Goal: Transaction & Acquisition: Purchase product/service

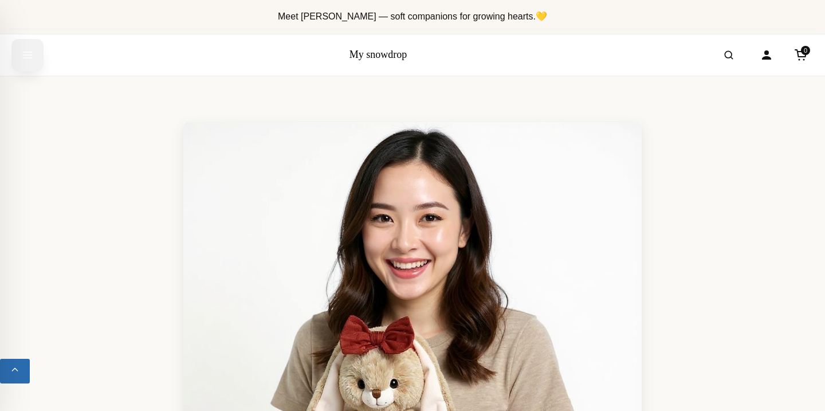
click at [19, 48] on button "Open menu" at bounding box center [27, 55] width 32 height 32
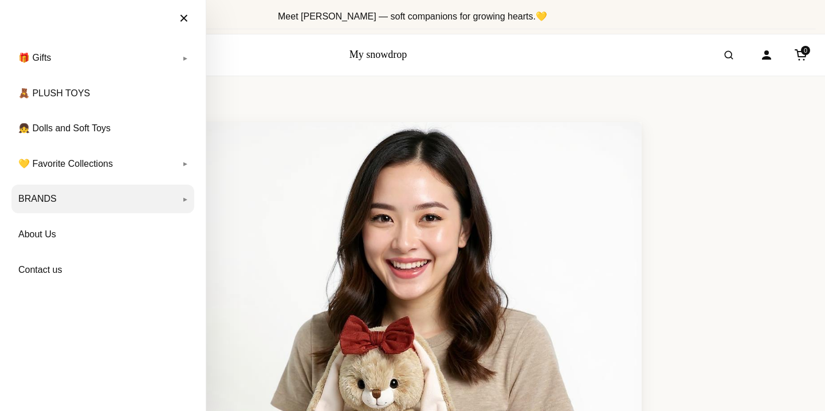
click at [37, 194] on link "BRANDS" at bounding box center [102, 199] width 183 height 29
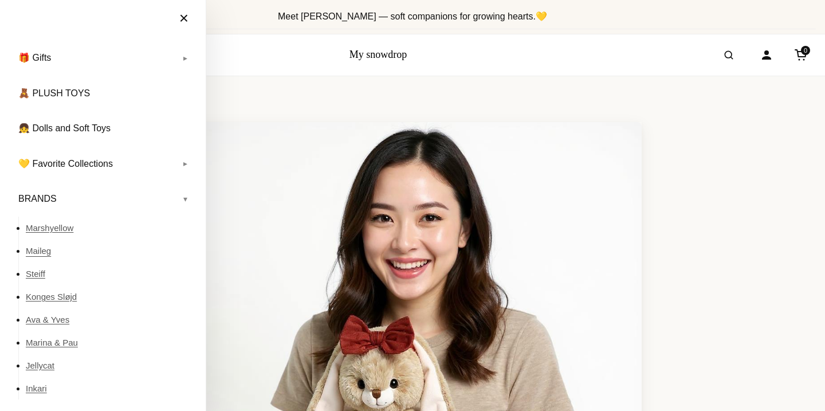
click at [41, 248] on link "Maileg" at bounding box center [110, 251] width 168 height 23
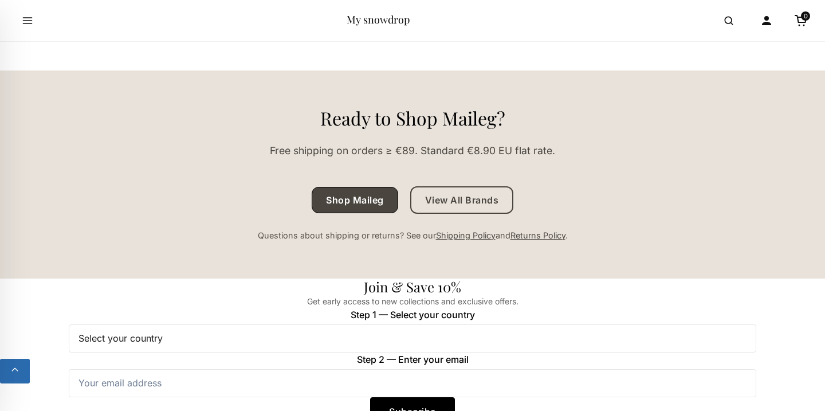
scroll to position [1787, 0]
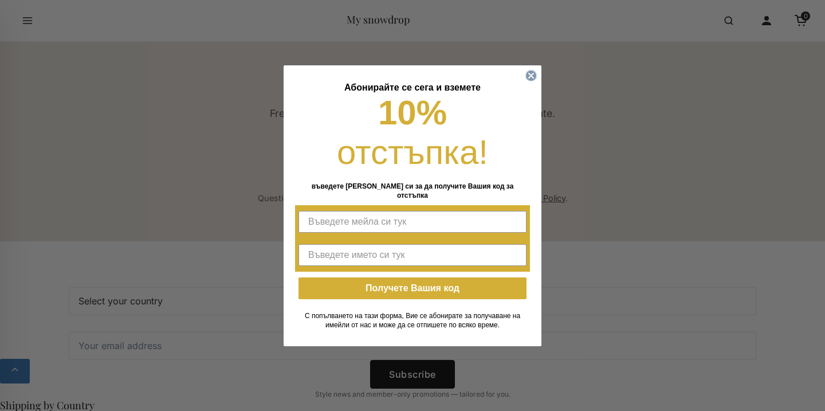
click at [535, 80] on circle "Close dialog" at bounding box center [531, 75] width 11 height 11
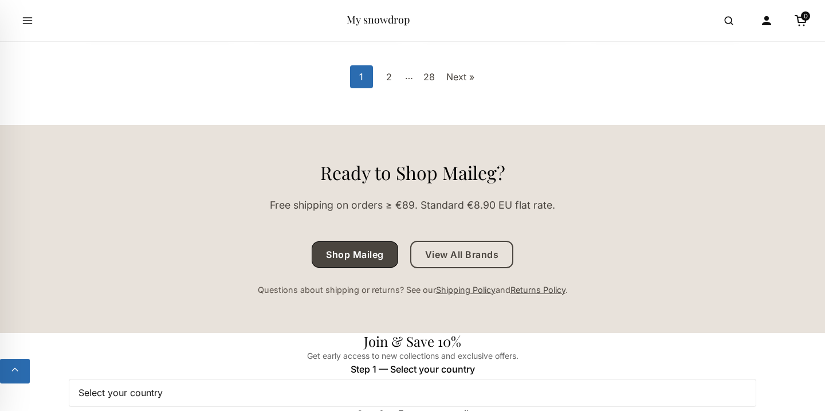
scroll to position [1785, 0]
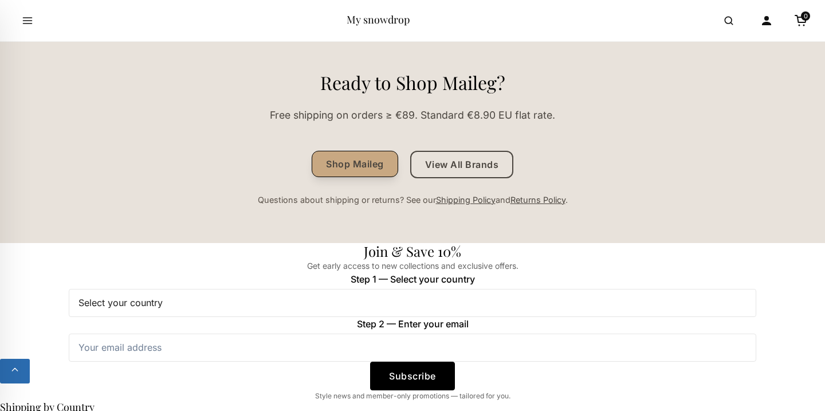
click at [358, 166] on link "Shop Maileg" at bounding box center [355, 164] width 87 height 26
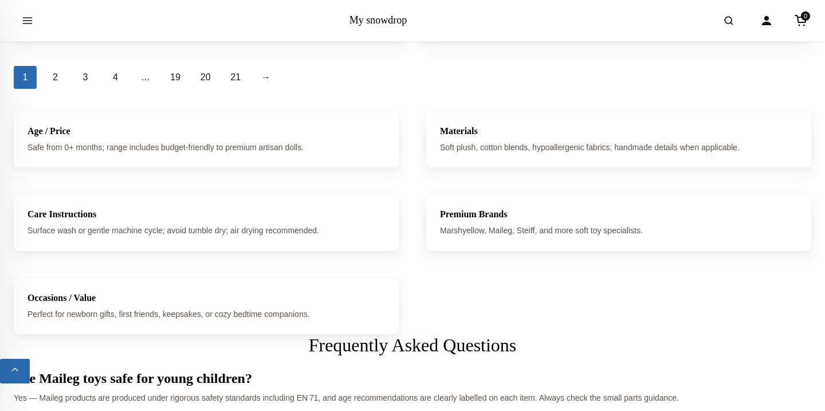
scroll to position [4148, 0]
